Goal: Task Accomplishment & Management: Complete application form

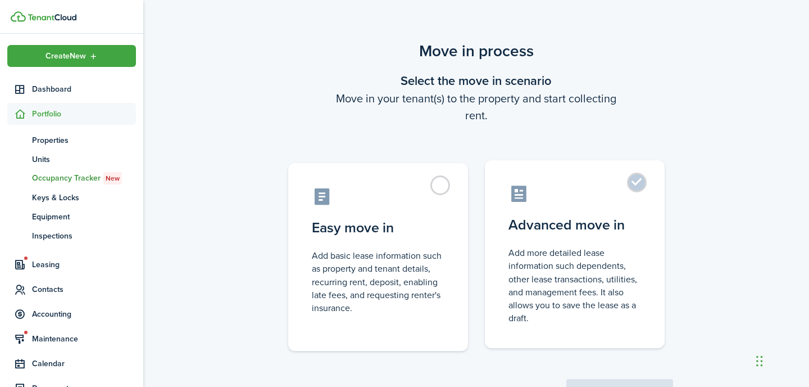
click at [572, 189] on control-radio-card-icon at bounding box center [575, 194] width 133 height 20
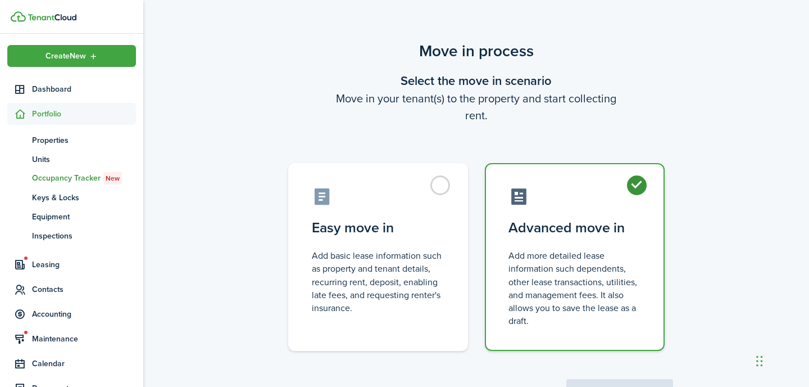
radio input "true"
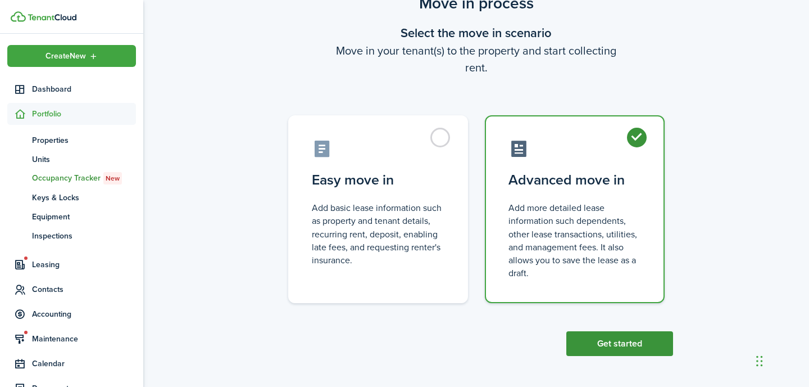
click at [601, 342] on button "Get started" at bounding box center [620, 343] width 107 height 25
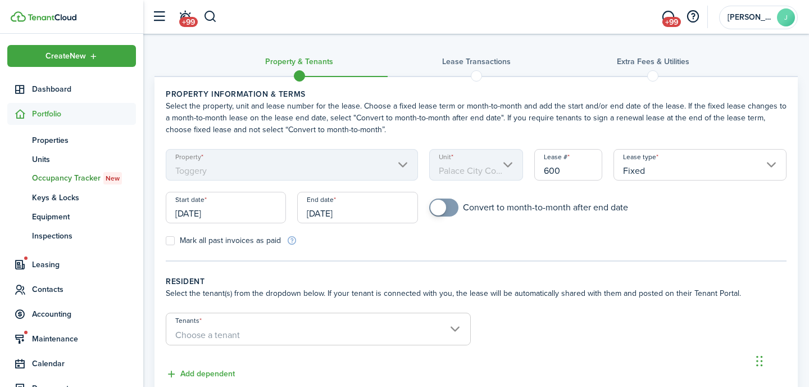
click at [384, 167] on mbsc-scroller "Property Toggery" at bounding box center [292, 164] width 252 height 31
click at [228, 212] on input "[DATE]" at bounding box center [226, 207] width 120 height 31
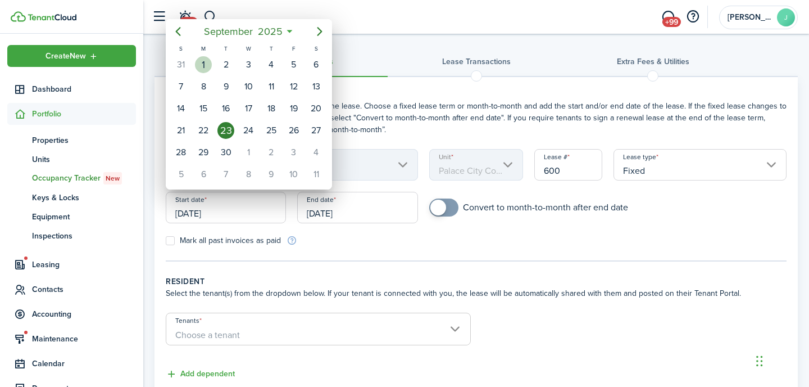
click at [207, 61] on div "1" at bounding box center [203, 64] width 17 height 17
type input "[DATE]"
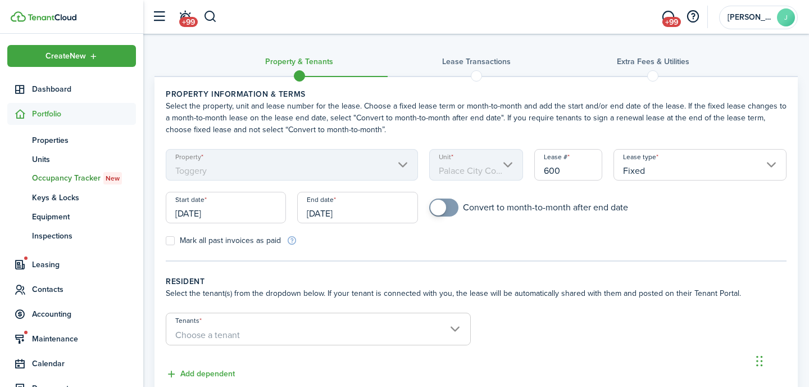
click at [370, 206] on input "[DATE]" at bounding box center [357, 207] width 120 height 31
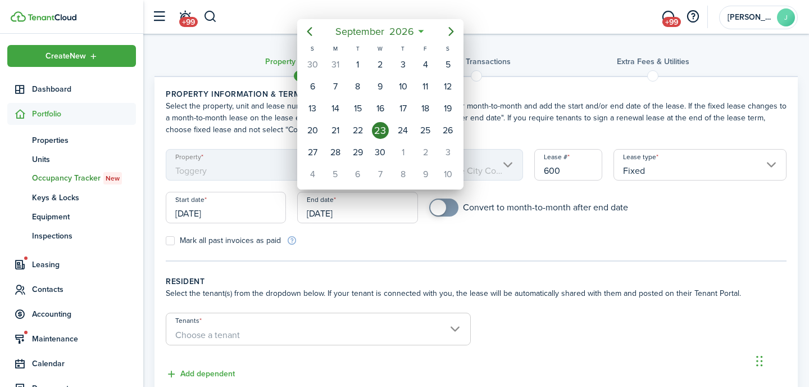
click at [424, 31] on icon at bounding box center [421, 31] width 12 height 11
click at [413, 33] on span "2026" at bounding box center [402, 31] width 30 height 20
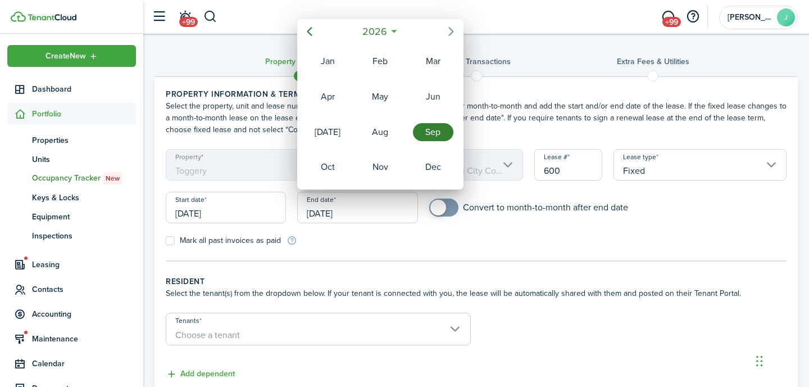
click at [453, 33] on icon "Next page" at bounding box center [451, 31] width 5 height 9
click at [383, 129] on div "Aug" at bounding box center [380, 132] width 40 height 18
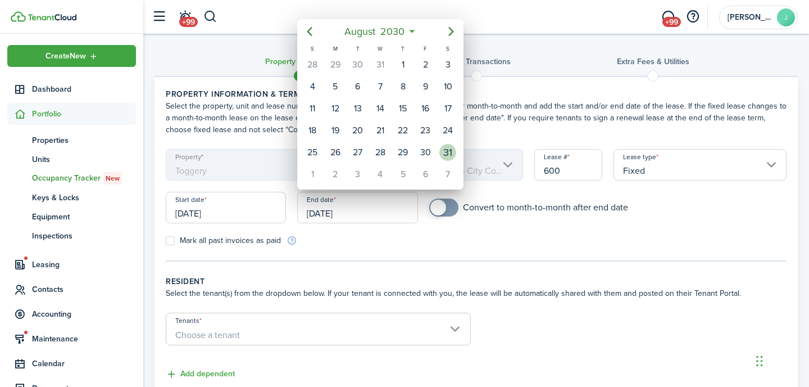
click at [444, 152] on div "31" at bounding box center [448, 152] width 17 height 17
type input "[DATE]"
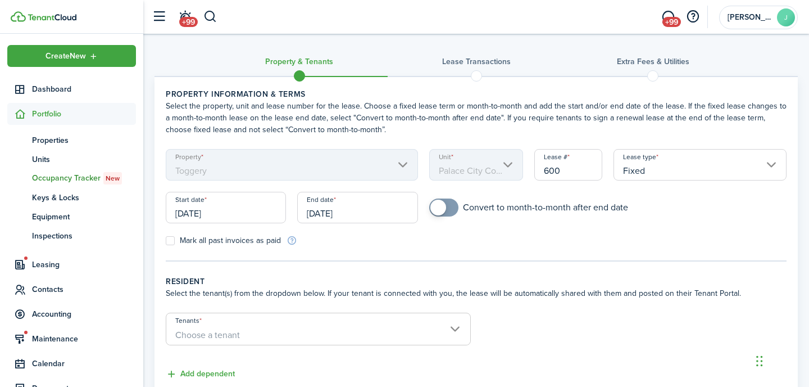
checkbox input "true"
click at [450, 204] on span at bounding box center [443, 207] width 11 height 18
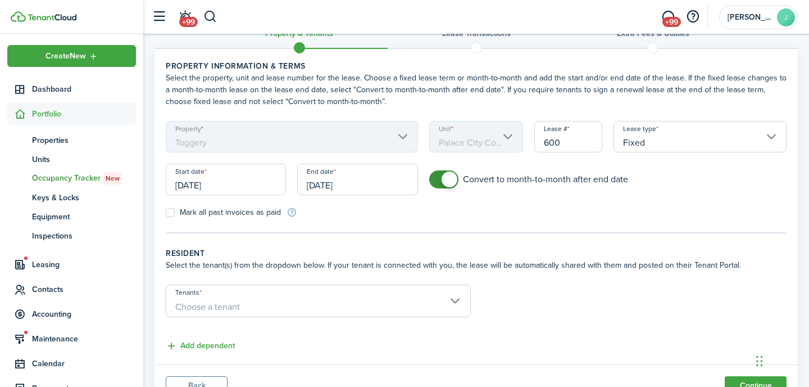
scroll to position [79, 0]
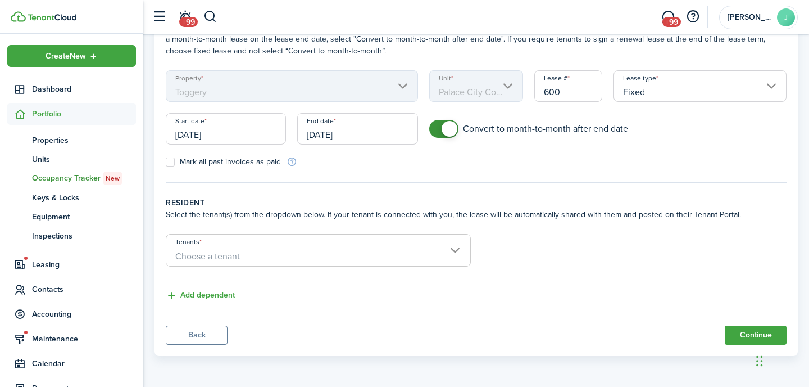
click at [437, 243] on input "Tenants" at bounding box center [318, 240] width 304 height 13
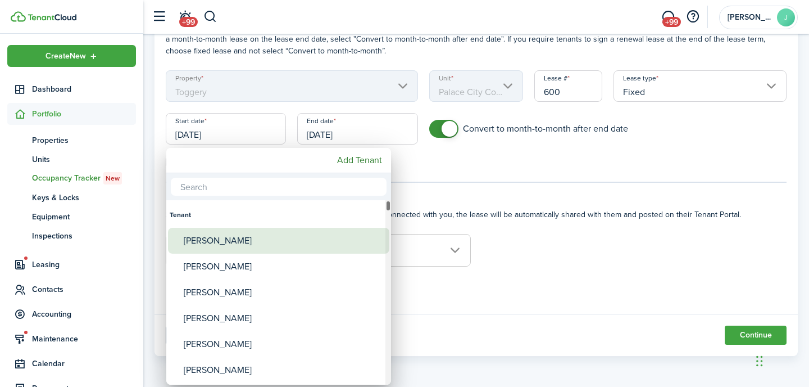
click at [307, 235] on div "[PERSON_NAME]" at bounding box center [283, 241] width 199 height 26
type input "[PERSON_NAME]"
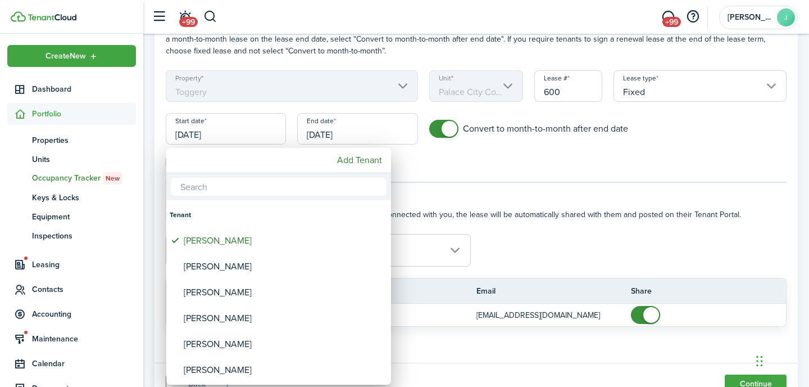
click at [701, 247] on div at bounding box center [404, 193] width 989 height 567
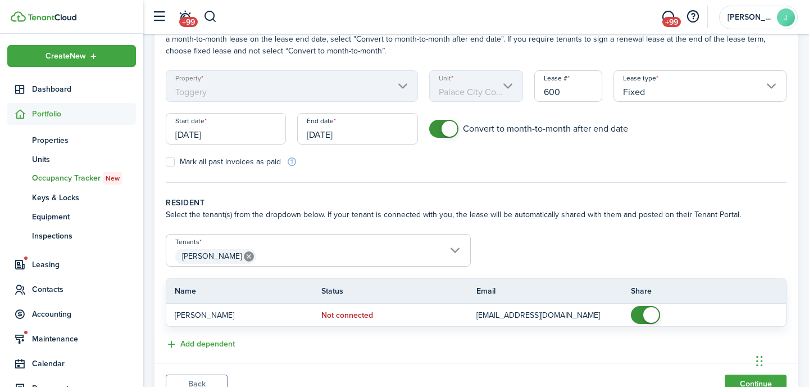
scroll to position [128, 0]
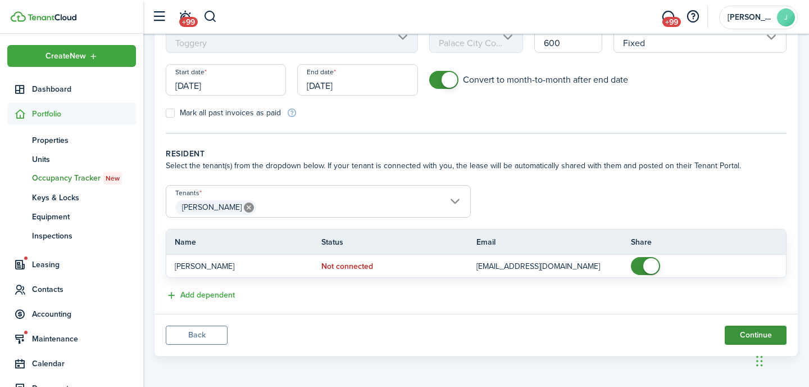
click at [740, 333] on button "Continue" at bounding box center [756, 334] width 62 height 19
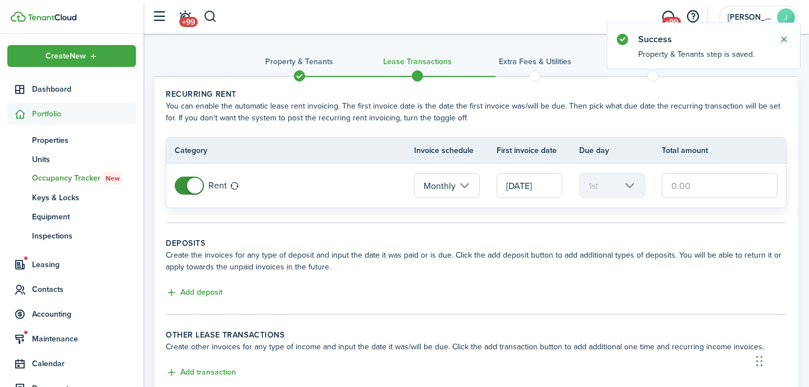
click at [689, 182] on input "text" at bounding box center [720, 185] width 116 height 25
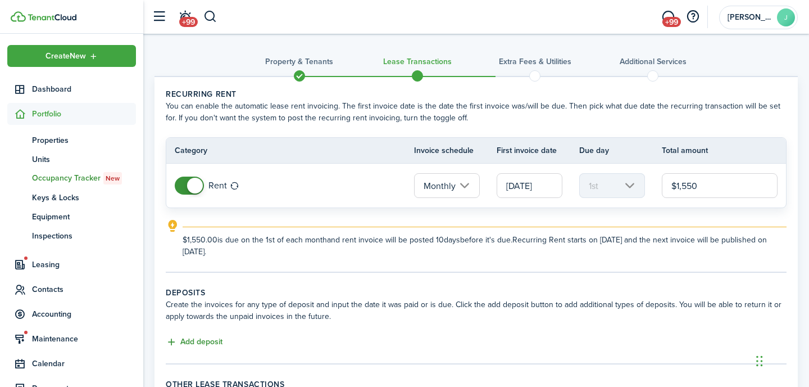
type input "$1,550.00"
click at [195, 341] on button "Add deposit" at bounding box center [194, 342] width 57 height 13
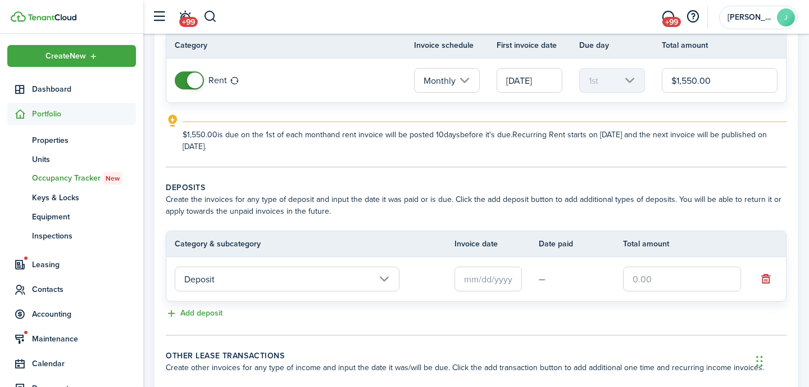
scroll to position [106, 0]
click at [641, 277] on input "text" at bounding box center [682, 278] width 118 height 25
click at [481, 275] on input "text" at bounding box center [488, 278] width 67 height 25
type input "$0.00"
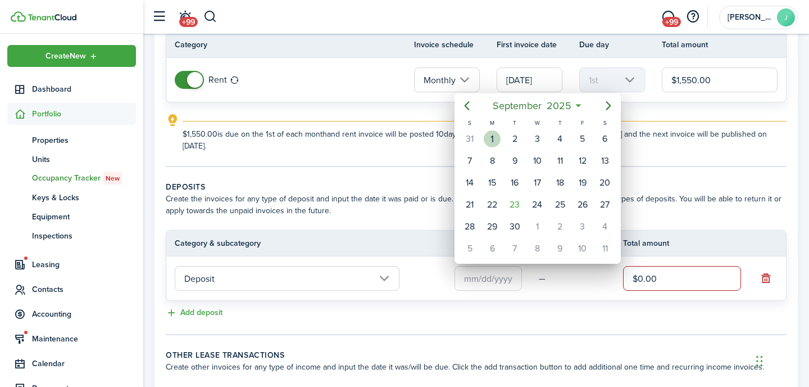
click at [496, 135] on div "1" at bounding box center [492, 138] width 17 height 17
type input "[DATE]"
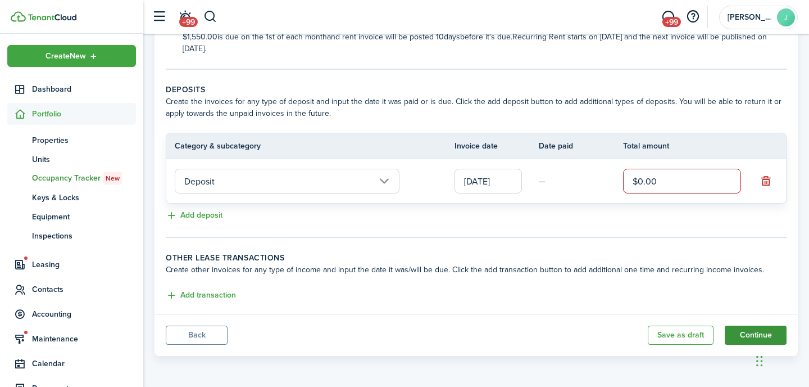
click at [740, 336] on button "Continue" at bounding box center [756, 334] width 62 height 19
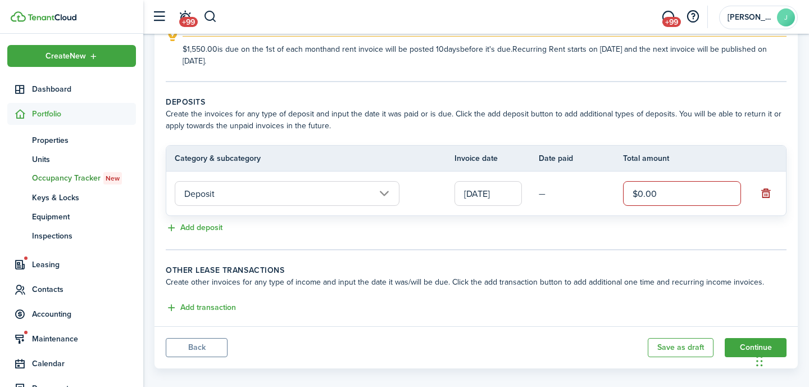
click at [767, 193] on button "button" at bounding box center [766, 193] width 16 height 16
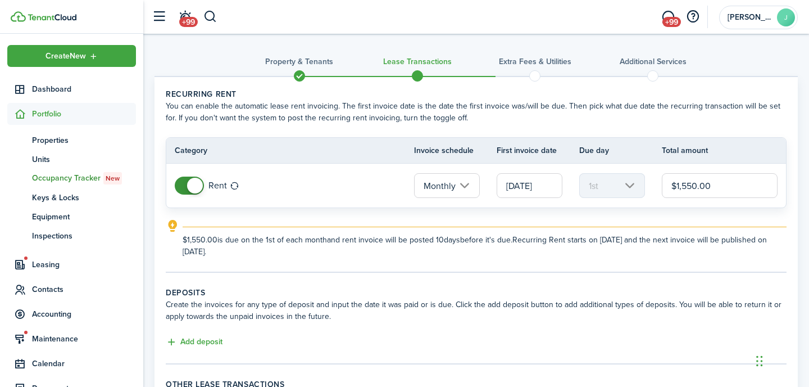
scroll to position [126, 0]
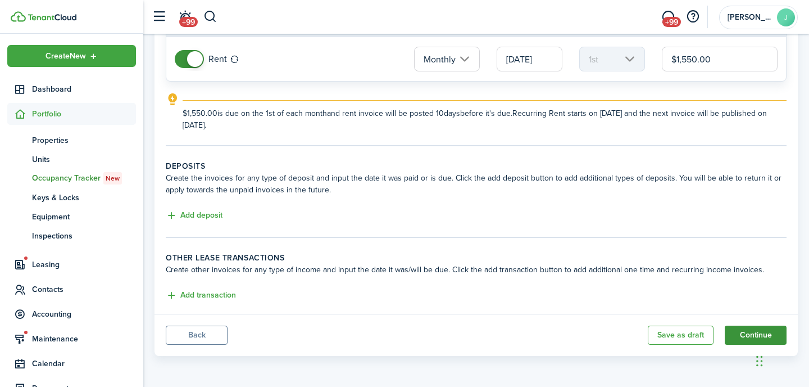
click at [735, 336] on button "Continue" at bounding box center [756, 334] width 62 height 19
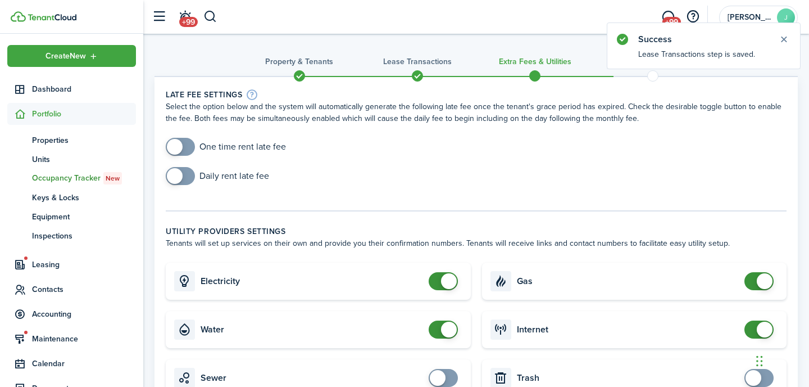
checkbox input "true"
click at [184, 149] on span at bounding box center [180, 147] width 11 height 18
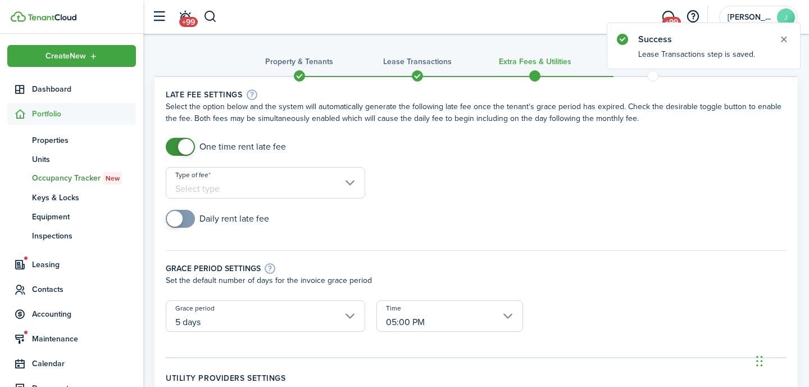
click at [230, 180] on input "Type of fee" at bounding box center [266, 182] width 200 height 31
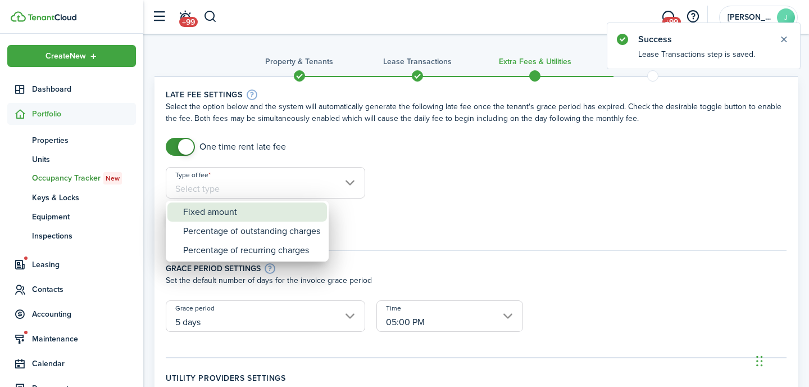
click at [233, 213] on div "Fixed amount" at bounding box center [251, 211] width 137 height 19
type input "Fixed amount"
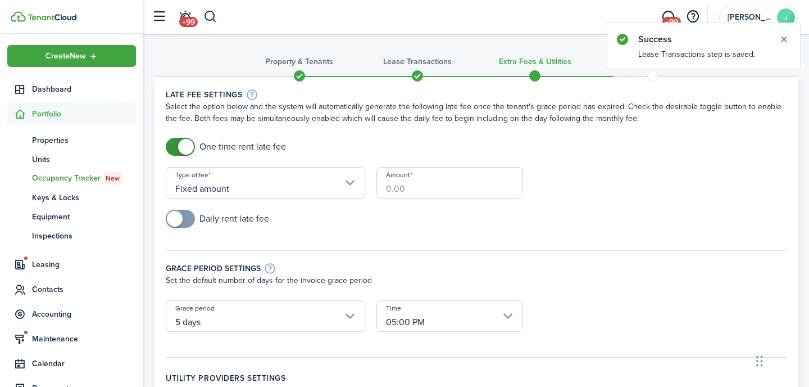
click at [393, 182] on input "Amount" at bounding box center [450, 182] width 147 height 31
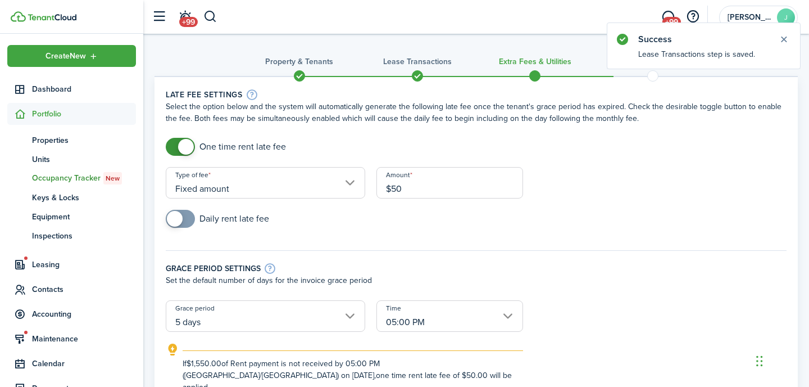
type input "$50.00"
click at [614, 200] on form "One time rent late fee Type of fee Fixed amount Amount $50.00 Daily rent late f…" at bounding box center [476, 265] width 632 height 255
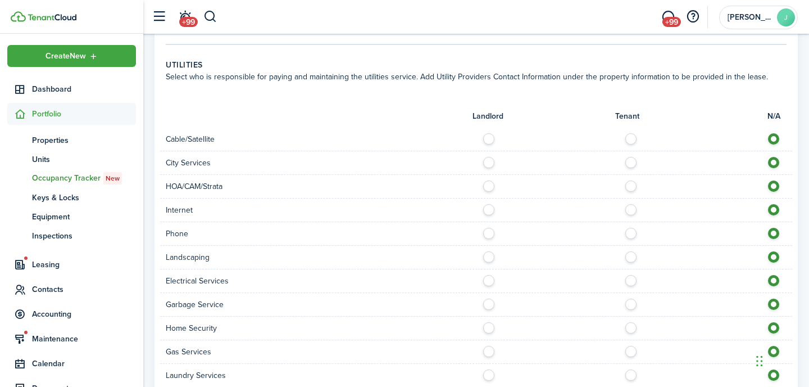
scroll to position [777, 0]
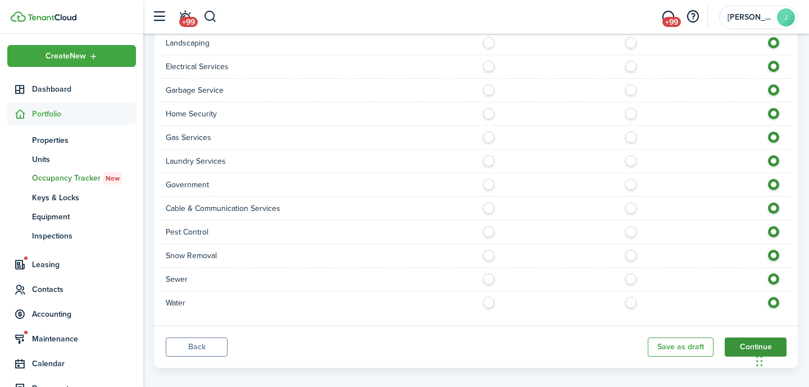
click at [741, 337] on button "Continue" at bounding box center [756, 346] width 62 height 19
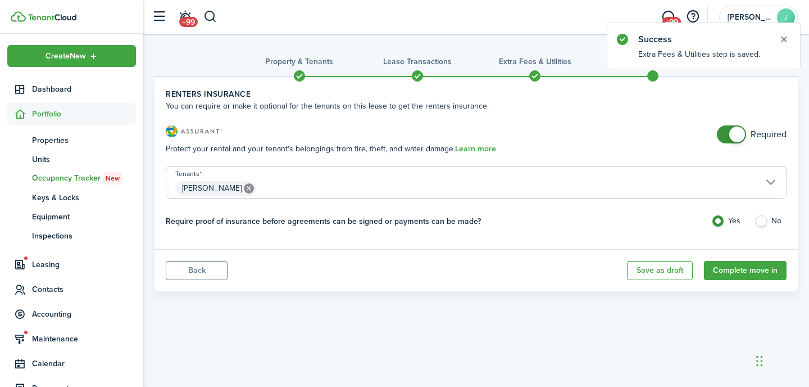
checkbox input "false"
click at [726, 126] on span at bounding box center [731, 134] width 11 height 18
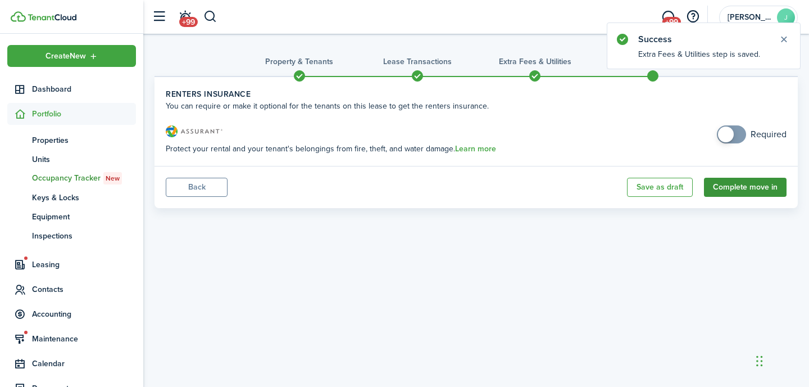
click at [729, 188] on button "Complete move in" at bounding box center [745, 187] width 83 height 19
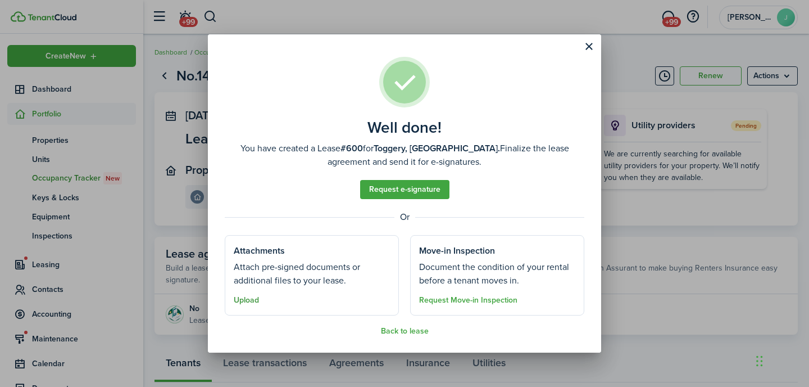
click at [246, 297] on button "Upload" at bounding box center [246, 300] width 25 height 9
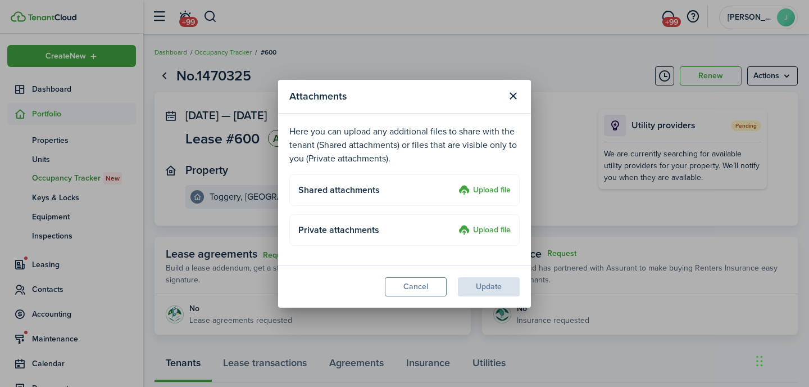
click at [479, 190] on label "Upload file" at bounding box center [485, 190] width 52 height 13
click at [455, 184] on input "Upload file" at bounding box center [455, 184] width 0 height 0
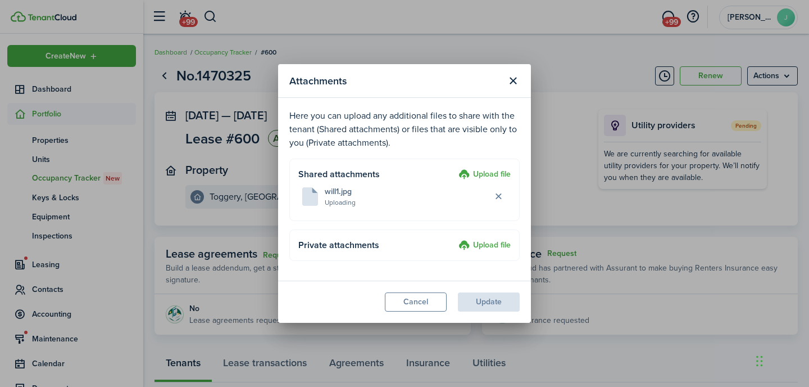
click at [489, 173] on label "Upload file" at bounding box center [485, 174] width 52 height 13
click at [455, 168] on input "Upload file" at bounding box center [455, 168] width 0 height 0
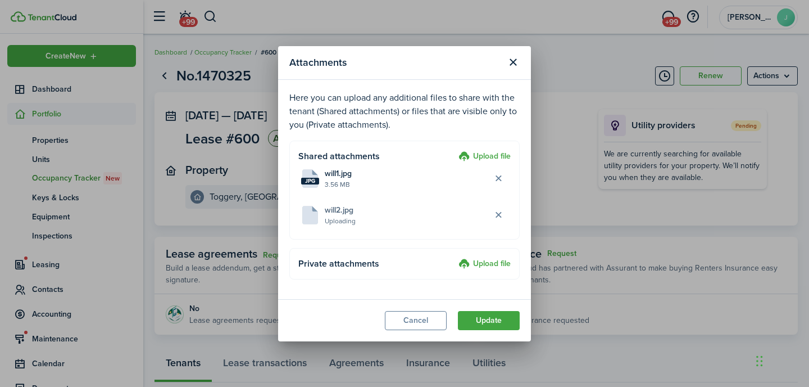
click at [485, 155] on label "Upload file" at bounding box center [485, 156] width 52 height 13
click at [455, 150] on input "Upload file" at bounding box center [455, 150] width 0 height 0
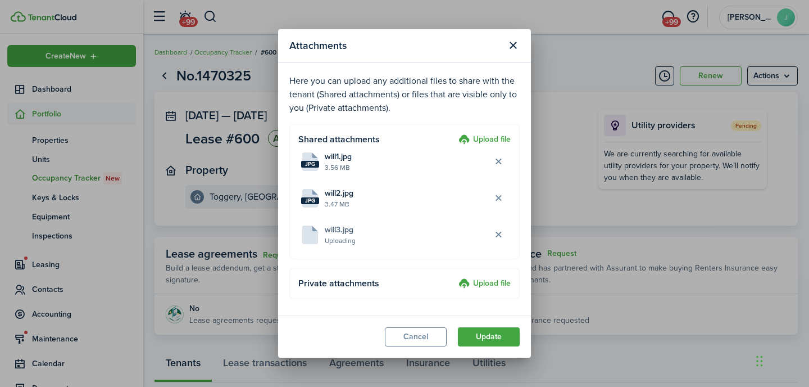
click at [491, 140] on label "Upload file" at bounding box center [485, 139] width 52 height 13
click at [455, 133] on input "Upload file" at bounding box center [455, 133] width 0 height 0
click at [487, 138] on label "Upload file" at bounding box center [485, 139] width 52 height 13
click at [455, 133] on input "Upload file" at bounding box center [455, 133] width 0 height 0
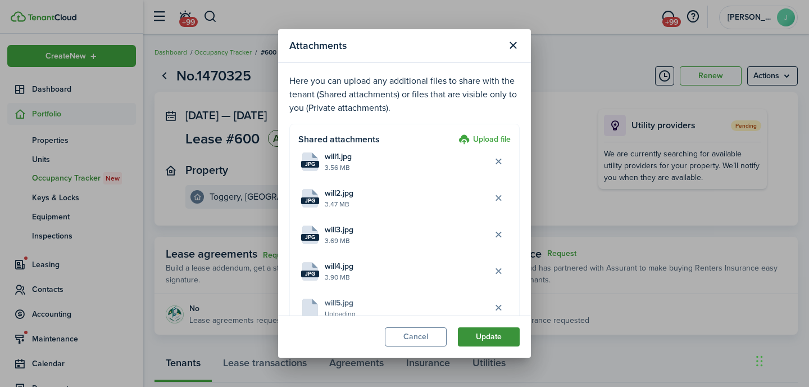
click at [494, 338] on button "Update" at bounding box center [489, 336] width 62 height 19
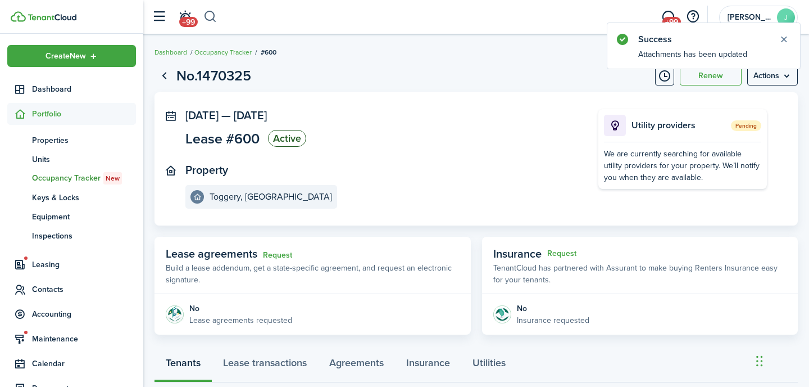
click at [215, 19] on button "button" at bounding box center [210, 16] width 14 height 19
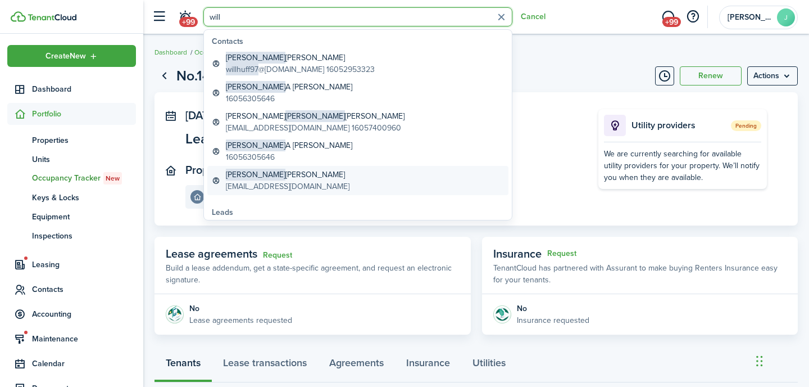
type input "will"
click at [291, 176] on global-search-item-title "[PERSON_NAME]" at bounding box center [288, 175] width 124 height 12
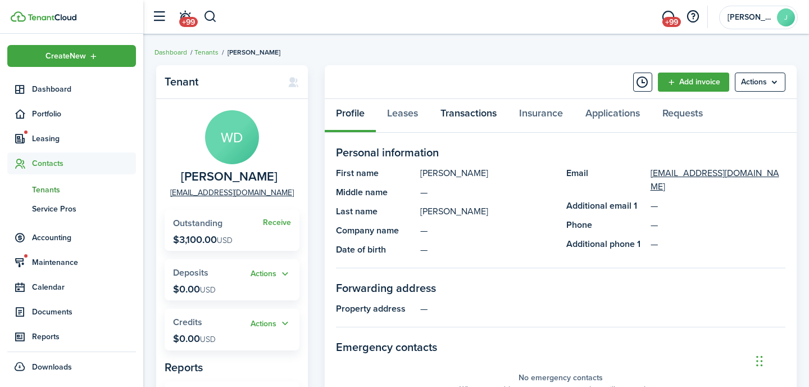
click at [471, 117] on link "Transactions" at bounding box center [468, 116] width 79 height 34
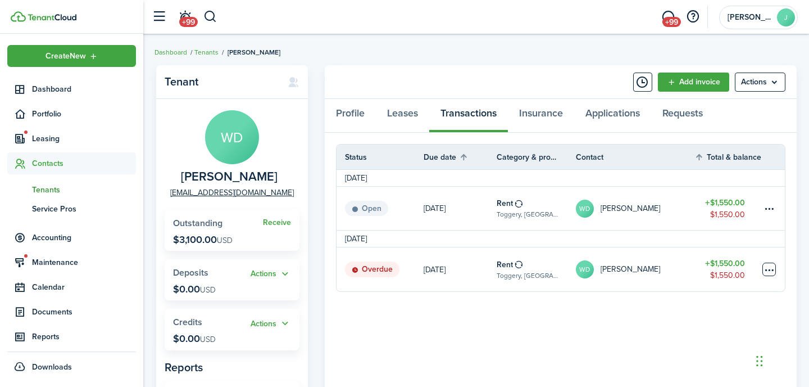
click at [775, 272] on table-menu-btn-icon at bounding box center [769, 269] width 13 height 13
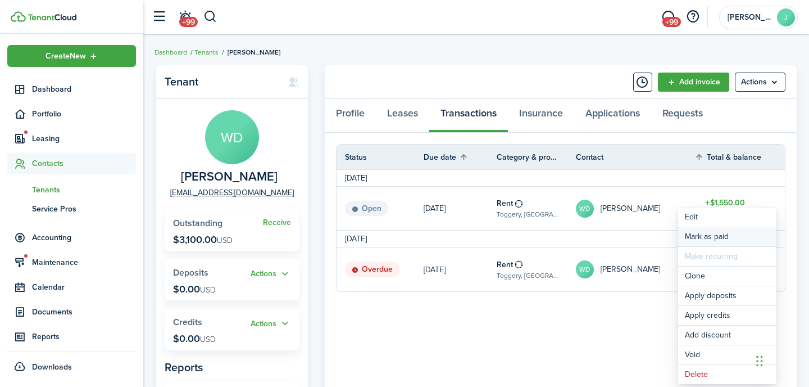
click at [700, 241] on link "Mark as paid" at bounding box center [727, 236] width 98 height 19
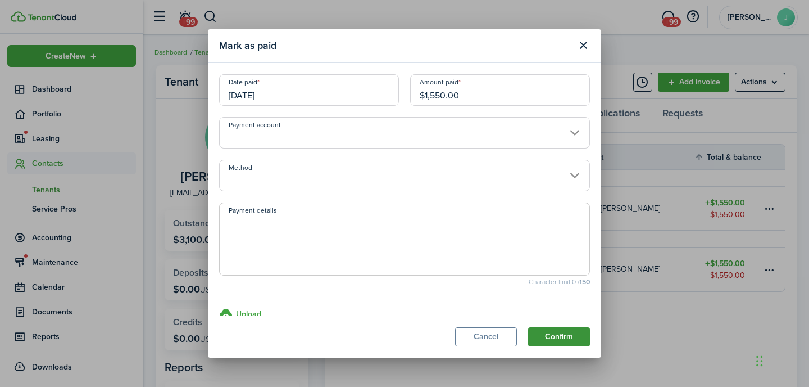
click at [560, 335] on button "Confirm" at bounding box center [559, 336] width 62 height 19
